Goal: Information Seeking & Learning: Learn about a topic

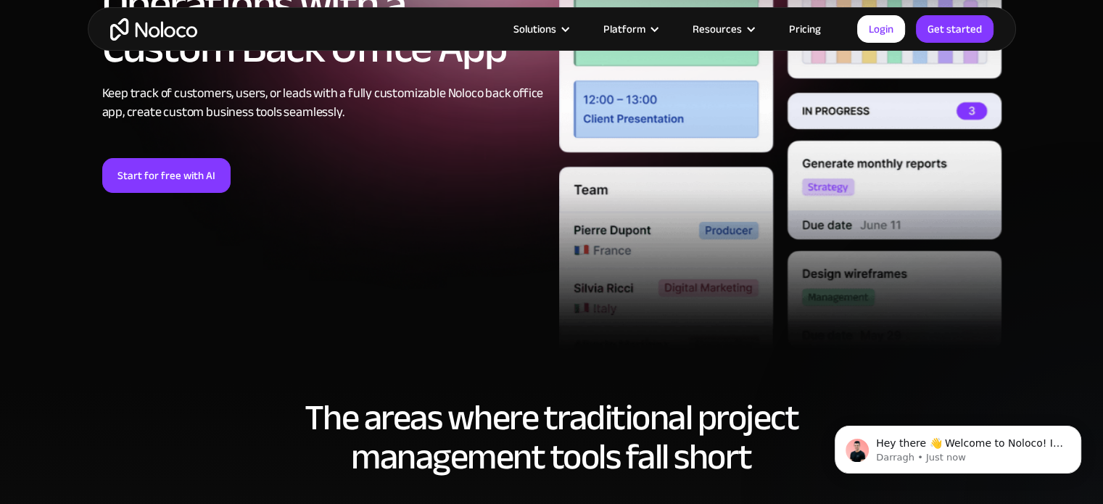
scroll to position [290, 0]
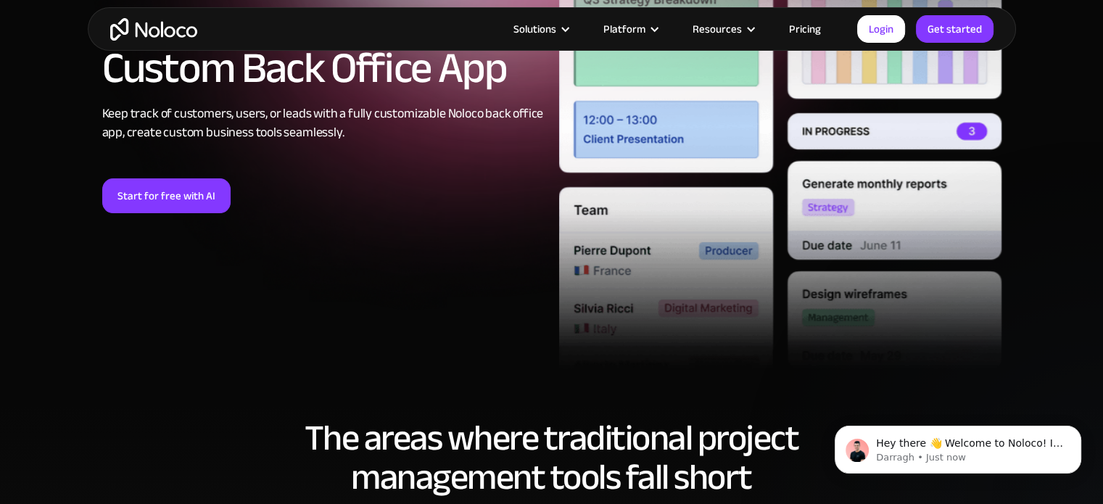
click at [815, 30] on link "Pricing" at bounding box center [805, 29] width 68 height 19
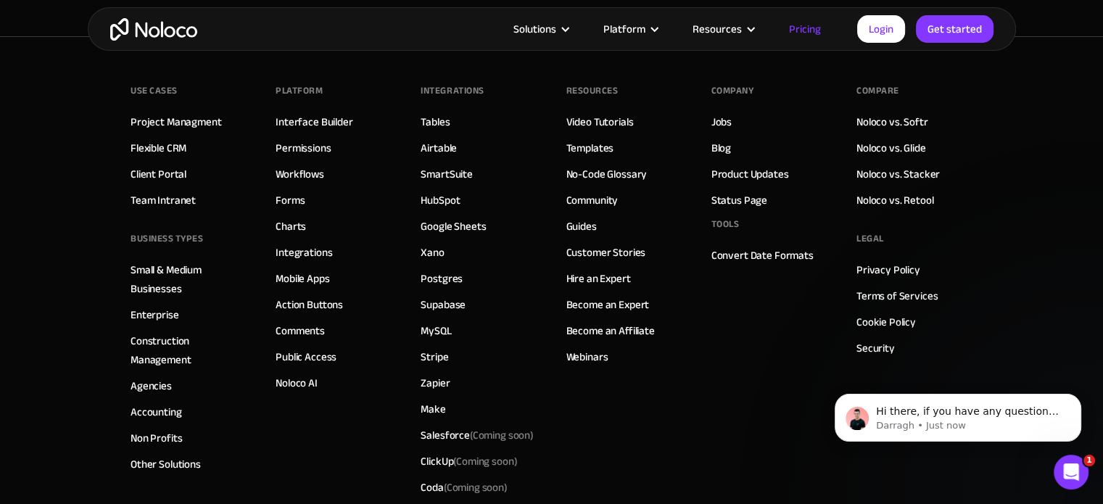
scroll to position [7109, 0]
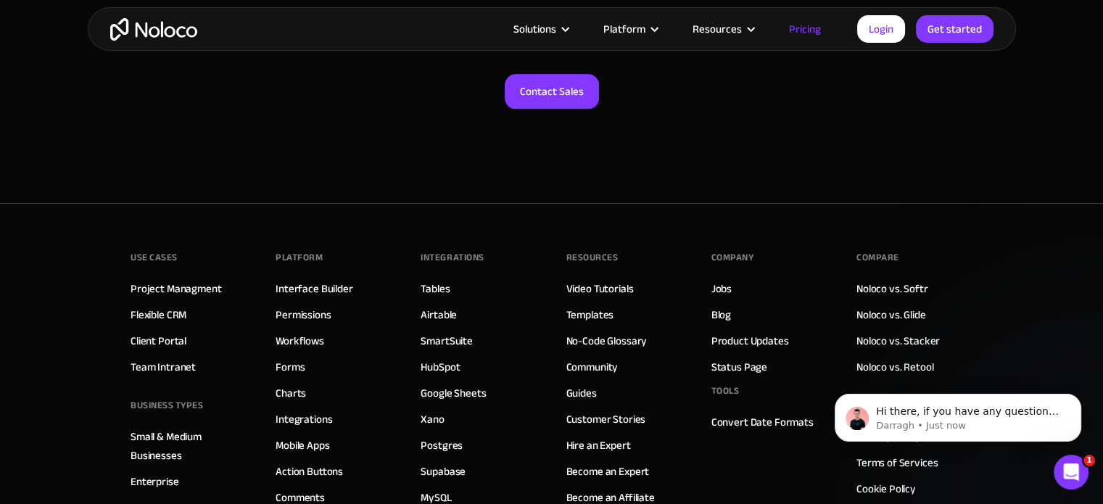
click at [809, 31] on link "Pricing" at bounding box center [805, 29] width 68 height 19
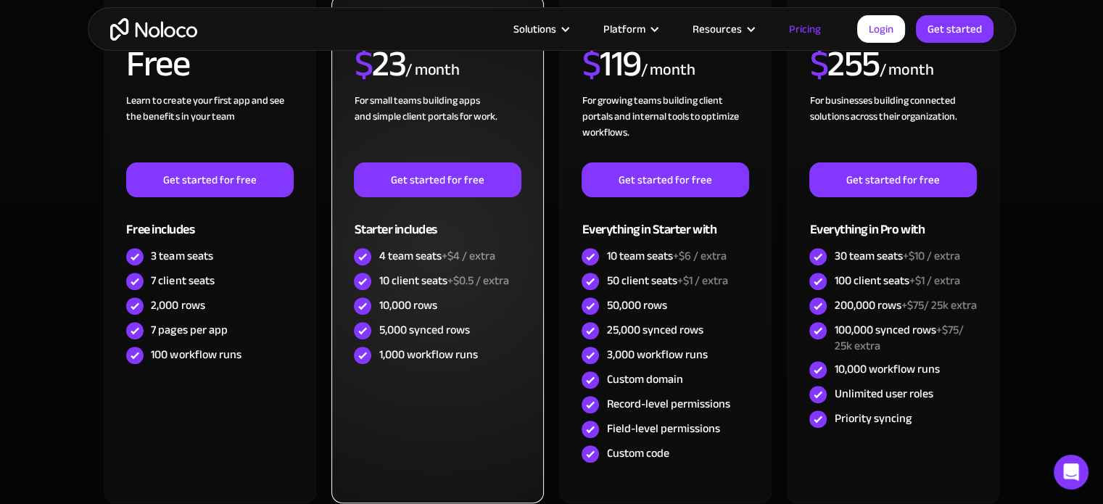
scroll to position [580, 0]
